Goal: Information Seeking & Learning: Learn about a topic

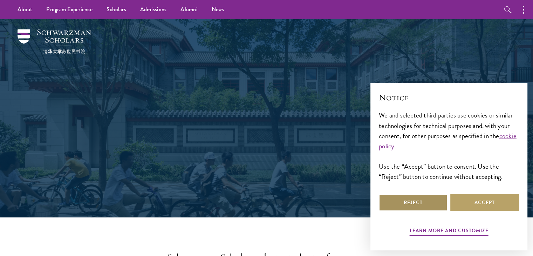
click at [433, 205] on button "Reject" at bounding box center [413, 202] width 69 height 17
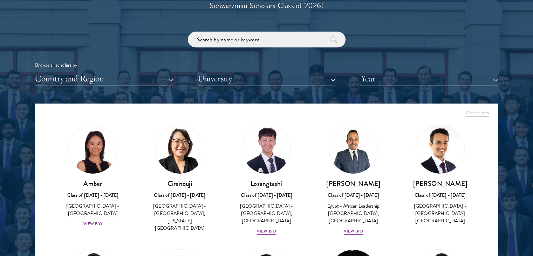
scroll to position [828, 0]
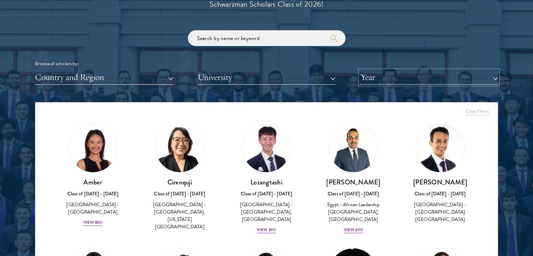
click at [387, 79] on button "Year" at bounding box center [429, 77] width 138 height 14
click at [384, 80] on button "Year" at bounding box center [429, 77] width 138 height 14
click at [408, 77] on button "Year" at bounding box center [429, 77] width 138 height 14
click at [488, 80] on button "Year" at bounding box center [429, 77] width 138 height 14
click at [493, 79] on button "Year" at bounding box center [429, 77] width 138 height 14
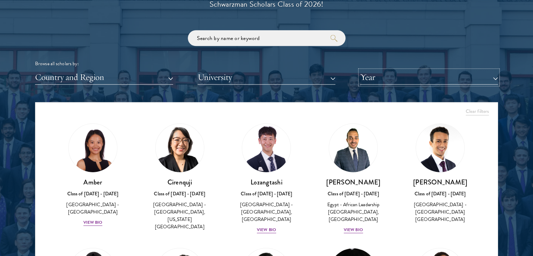
click at [493, 79] on button "Year" at bounding box center [429, 77] width 138 height 14
click at [310, 73] on button "University" at bounding box center [267, 77] width 138 height 14
click at [147, 78] on button "Country and Region" at bounding box center [104, 77] width 138 height 14
click at [272, 38] on input "search" at bounding box center [267, 38] width 158 height 16
type input "[PERSON_NAME]"
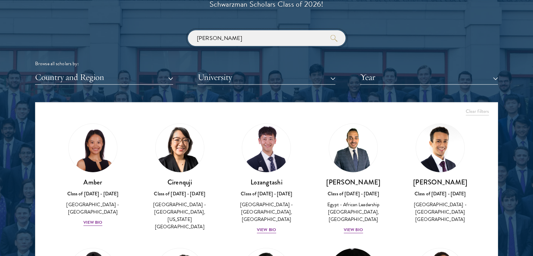
click at [330, 35] on button "submit" at bounding box center [333, 38] width 7 height 7
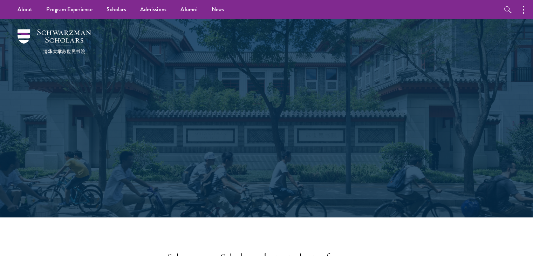
scroll to position [130, 0]
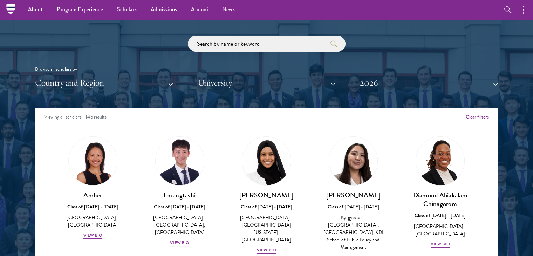
scroll to position [819, 0]
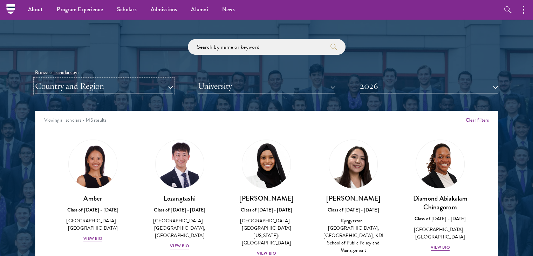
click at [133, 85] on button "Country and Region" at bounding box center [104, 86] width 138 height 14
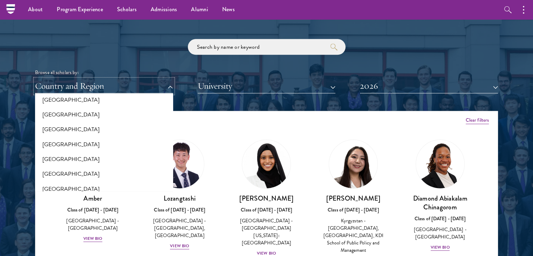
scroll to position [218, 0]
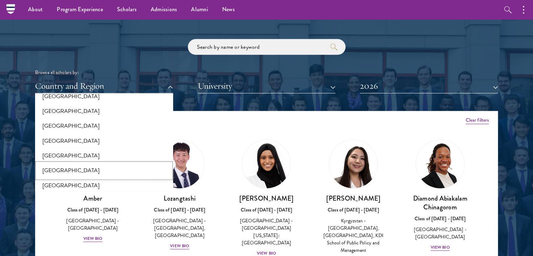
click at [53, 177] on button "[GEOGRAPHIC_DATA]" at bounding box center [104, 170] width 134 height 15
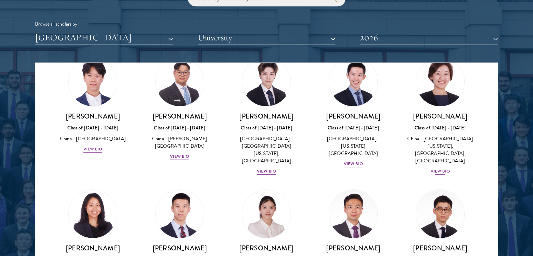
scroll to position [282, 0]
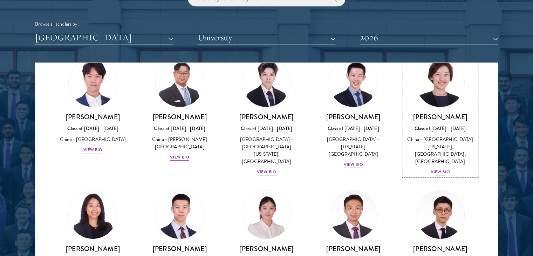
click at [437, 168] on div "View Bio" at bounding box center [439, 171] width 19 height 7
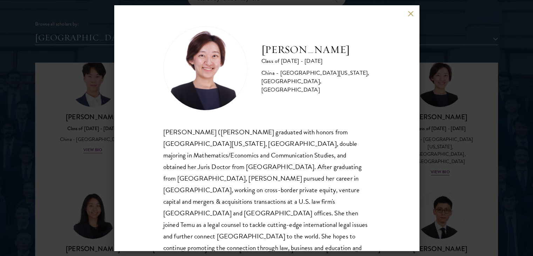
click at [250, 150] on div "Xinran (Chloe) Liu graduated with honors from University of California, Los Ang…" at bounding box center [266, 201] width 207 height 151
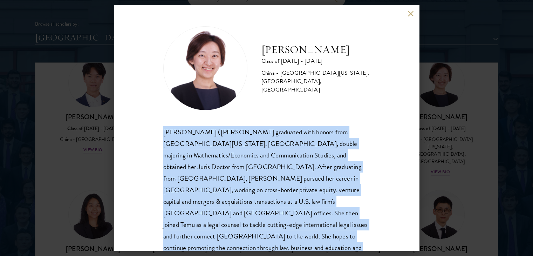
click at [250, 150] on div "Xinran (Chloe) Liu graduated with honors from University of California, Los Ang…" at bounding box center [266, 201] width 207 height 151
click at [307, 157] on div "Xinran (Chloe) Liu graduated with honors from University of California, Los Ang…" at bounding box center [266, 201] width 207 height 151
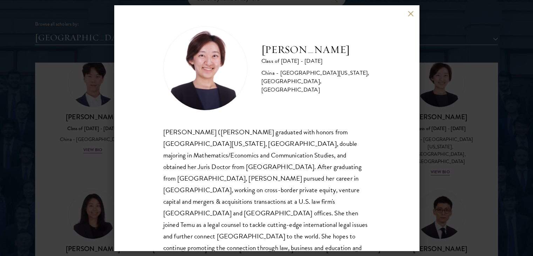
scroll to position [12, 0]
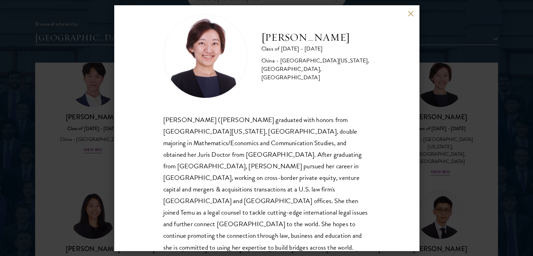
click at [313, 122] on div "Xinran (Chloe) Liu graduated with honors from University of California, Los Ang…" at bounding box center [266, 189] width 207 height 151
click at [279, 130] on div "Xinran (Chloe) Liu graduated with honors from University of California, Los Ang…" at bounding box center [266, 189] width 207 height 151
click at [378, 157] on div "Chloe Liu Class of 2025 - 2026 China - University of California, Los Angeles, H…" at bounding box center [266, 127] width 305 height 245
click at [384, 135] on div "Chloe Liu Class of 2025 - 2026 China - University of California, Los Angeles, H…" at bounding box center [266, 127] width 305 height 245
click at [385, 152] on div "Chloe Liu Class of 2025 - 2026 China - University of California, Los Angeles, H…" at bounding box center [266, 127] width 305 height 245
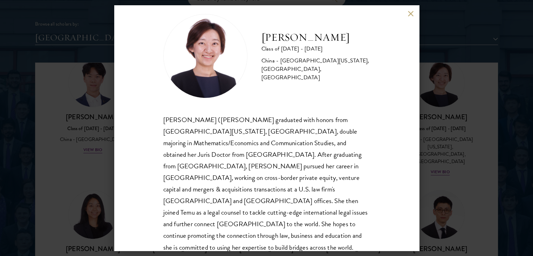
click at [388, 183] on div "Chloe Liu Class of 2025 - 2026 China - University of California, Los Angeles, H…" at bounding box center [266, 127] width 305 height 245
click at [389, 156] on div "Chloe Liu Class of 2025 - 2026 China - University of California, Los Angeles, H…" at bounding box center [266, 127] width 305 height 245
click at [395, 139] on div "Chloe Liu Class of 2025 - 2026 China - University of California, Los Angeles, H…" at bounding box center [266, 127] width 305 height 245
click at [395, 158] on div "Chloe Liu Class of 2025 - 2026 China - University of California, Los Angeles, H…" at bounding box center [266, 127] width 305 height 245
click at [394, 142] on div "Chloe Liu Class of 2025 - 2026 China - University of California, Los Angeles, H…" at bounding box center [266, 127] width 305 height 245
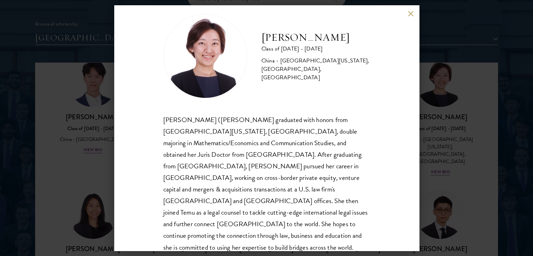
click at [390, 160] on div "Chloe Liu Class of 2025 - 2026 China - University of California, Los Angeles, H…" at bounding box center [266, 127] width 305 height 245
click at [410, 17] on div "Chloe Liu Class of 2025 - 2026 China - University of California, Los Angeles, H…" at bounding box center [266, 127] width 305 height 245
click at [410, 11] on button at bounding box center [411, 14] width 6 height 6
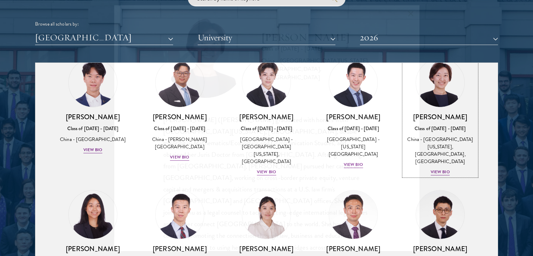
scroll to position [277, 0]
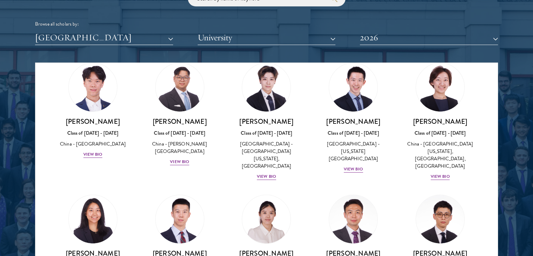
click at [50, 166] on div "Amber Class of 2025 - 2026 China - Peking University View Bio Cirenquji Class o…" at bounding box center [266, 200] width 462 height 791
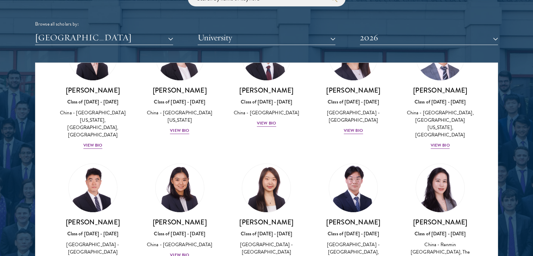
scroll to position [902, 0]
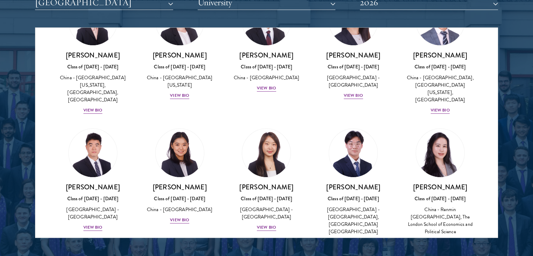
click at [50, 135] on div "Harry Yang Class of 2025 - 2026 China - Georgetown University View Bio" at bounding box center [92, 179] width 87 height 117
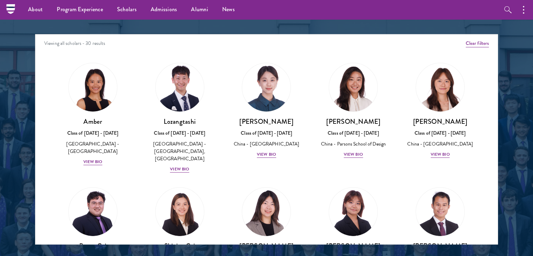
scroll to position [895, 0]
